Goal: Navigation & Orientation: Find specific page/section

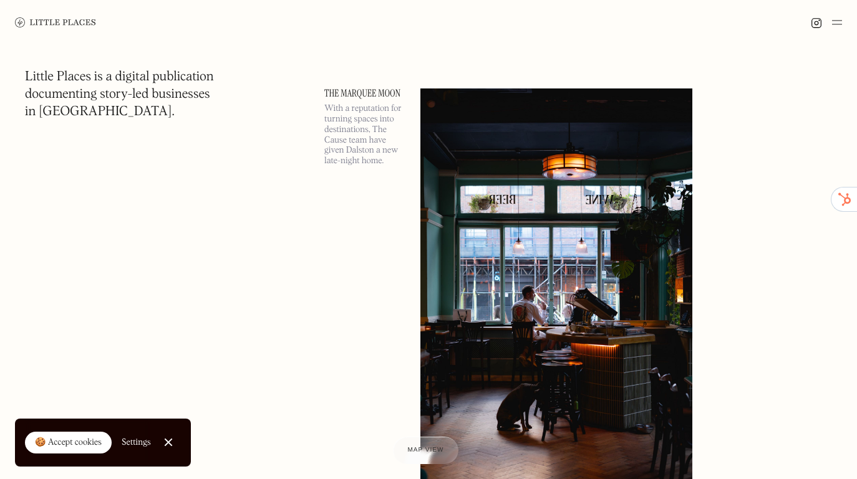
scroll to position [487, 0]
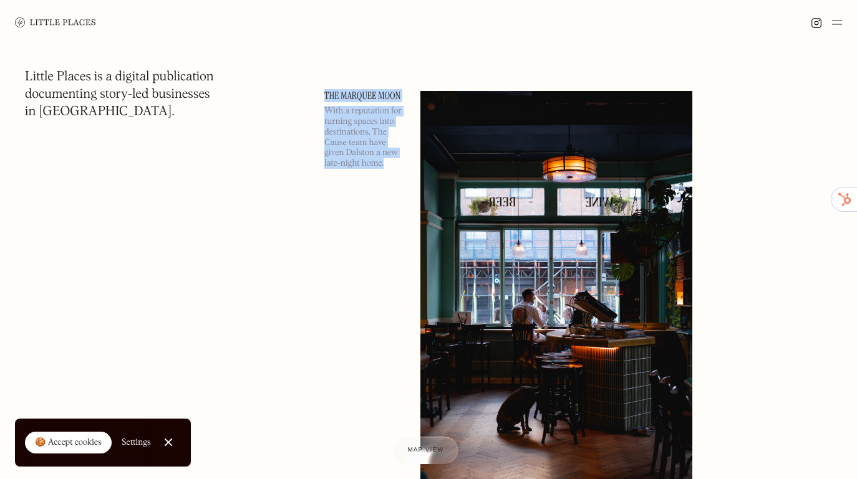
drag, startPoint x: 314, startPoint y: 75, endPoint x: 401, endPoint y: 300, distance: 241.6
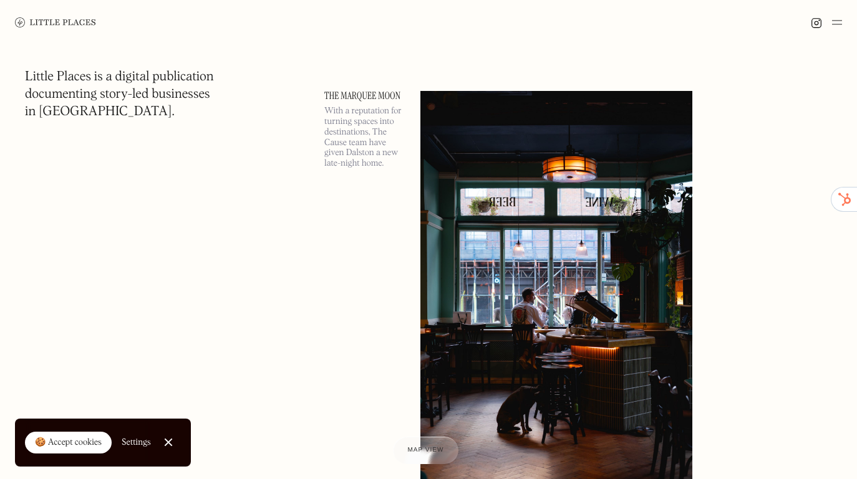
drag, startPoint x: 292, startPoint y: 234, endPoint x: 292, endPoint y: 227, distance: 7.5
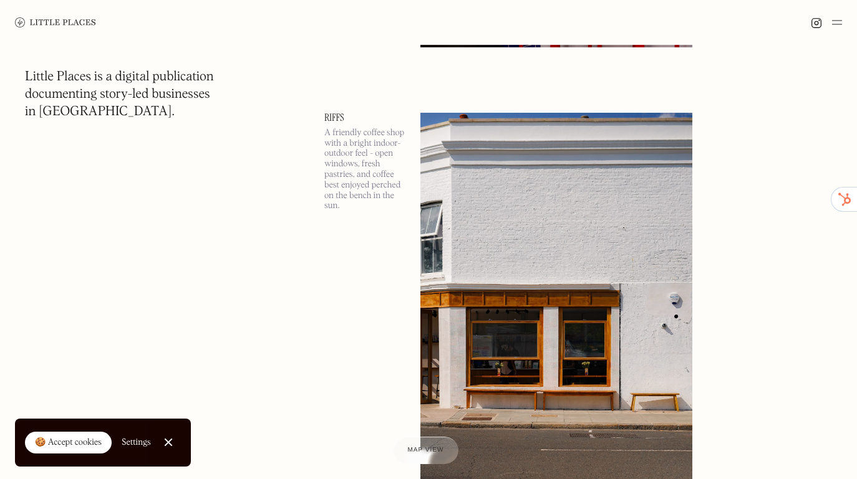
scroll to position [4611, 0]
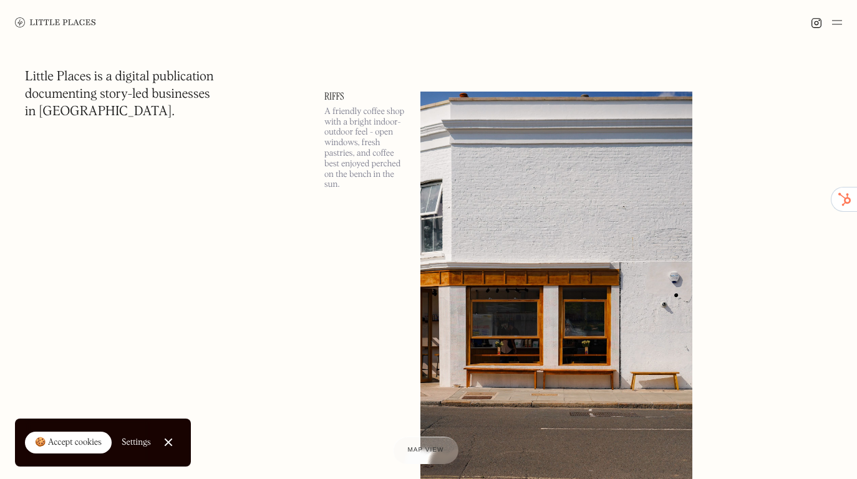
click at [332, 95] on link "Riffs" at bounding box center [364, 97] width 81 height 10
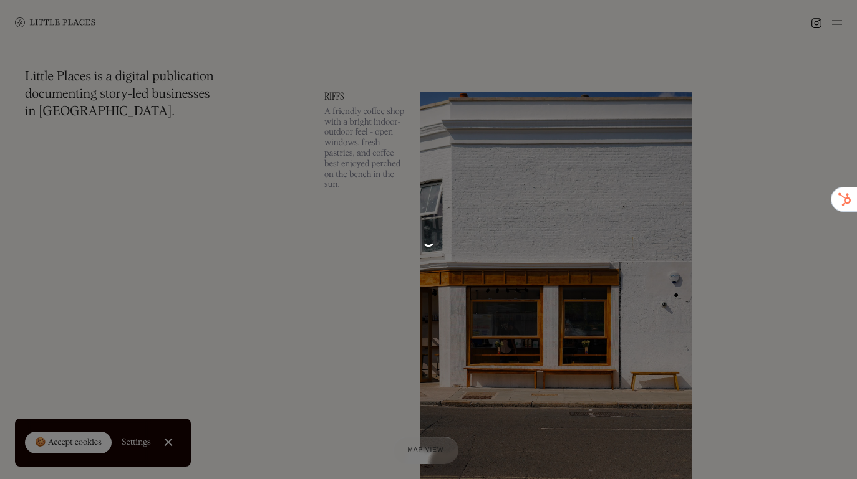
click at [332, 95] on div at bounding box center [428, 239] width 857 height 479
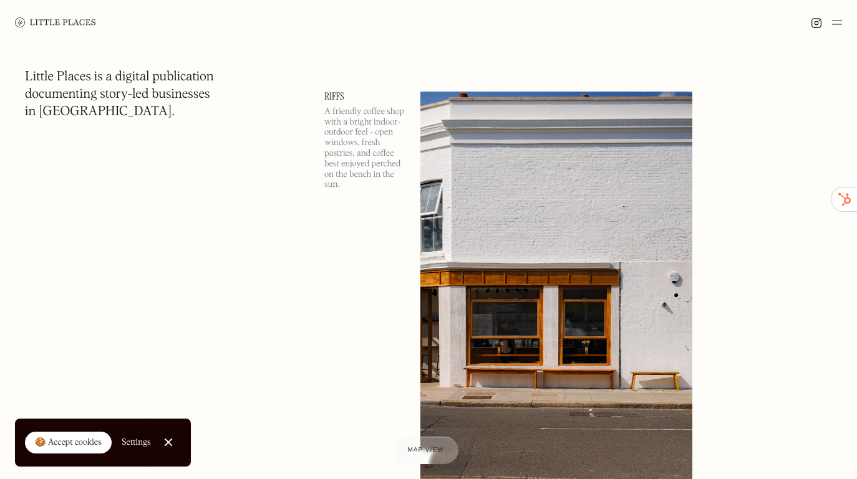
click at [273, 106] on div "Little Places is a digital publication documenting story-led businesses in [GEO…" at bounding box center [162, 95] width 274 height 52
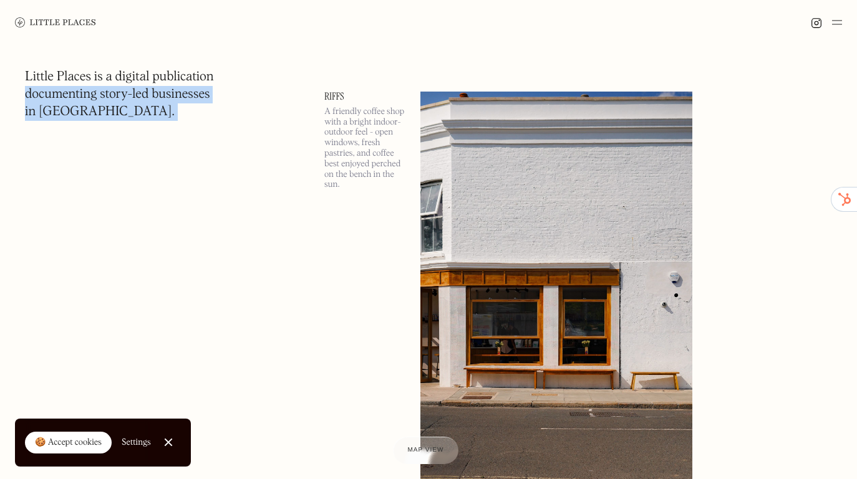
drag, startPoint x: 277, startPoint y: 95, endPoint x: 350, endPoint y: 95, distance: 72.3
copy section "loremipsumd sitam-con adipiscing el Seddoe. Tempor Incidi, utl etdolore ma ali …"
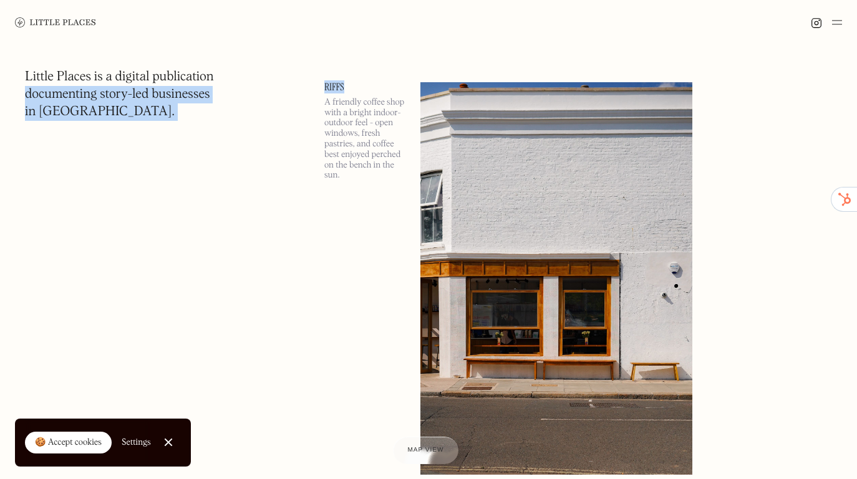
scroll to position [4620, 0]
copy section "loremipsumd sitam-con adipiscing el Seddoe. Tempor Incidi, utl etdolore ma ali …"
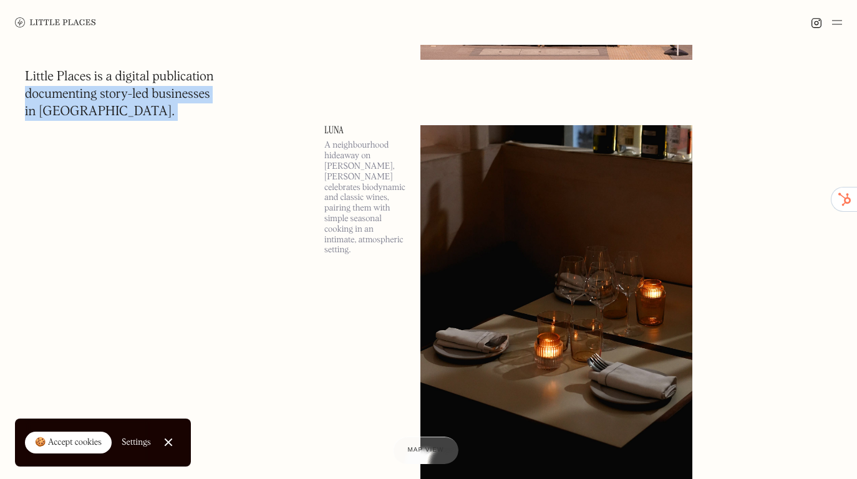
scroll to position [5963, 0]
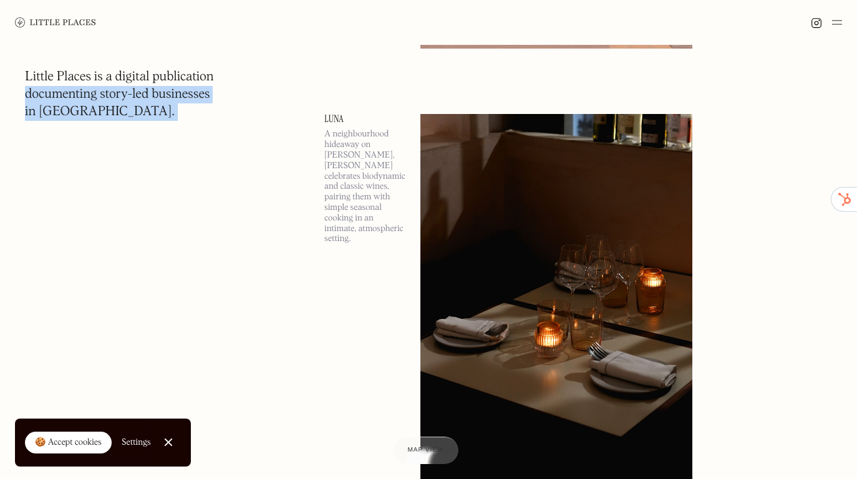
click at [335, 118] on link "Luna" at bounding box center [364, 119] width 81 height 10
click at [0, 0] on div at bounding box center [0, 0] width 0 height 0
click at [335, 118] on link "Luna" at bounding box center [364, 119] width 81 height 10
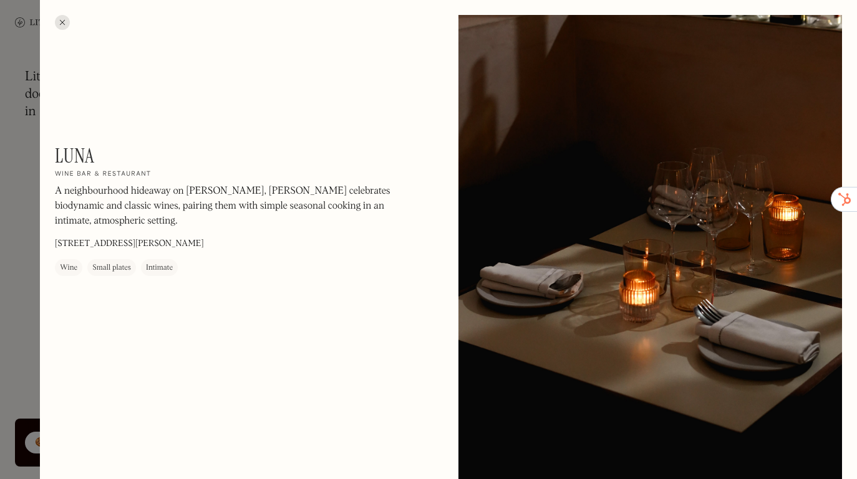
click at [38, 242] on div at bounding box center [428, 239] width 857 height 479
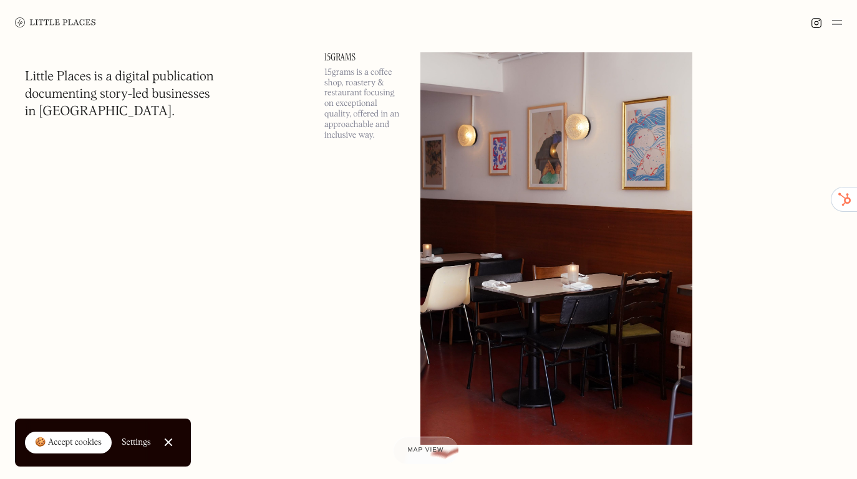
scroll to position [9233, 0]
drag, startPoint x: 315, startPoint y: 64, endPoint x: 361, endPoint y: 60, distance: 46.3
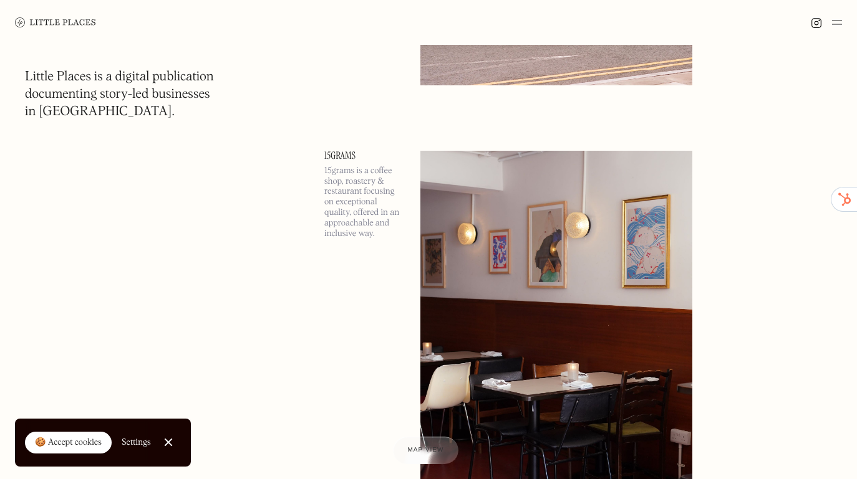
scroll to position [9146, 0]
